Goal: Task Accomplishment & Management: Use online tool/utility

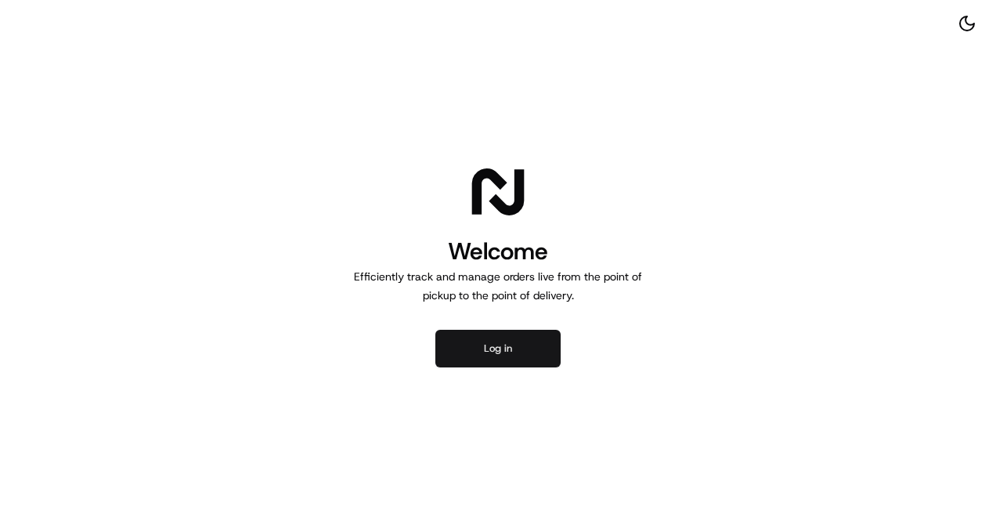
click at [506, 349] on button "Log in" at bounding box center [497, 349] width 125 height 38
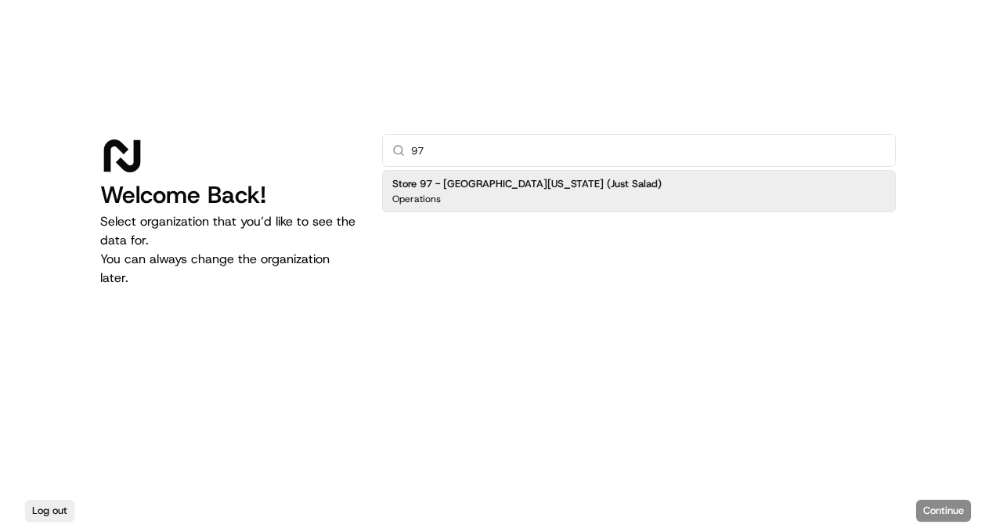
type input "97"
click at [603, 198] on div "Store 97 - [GEOGRAPHIC_DATA][US_STATE] (Just Salad) Operations" at bounding box center [639, 191] width 514 height 42
click at [938, 512] on button "Continue" at bounding box center [943, 511] width 55 height 22
